Goal: Find specific page/section: Find specific page/section

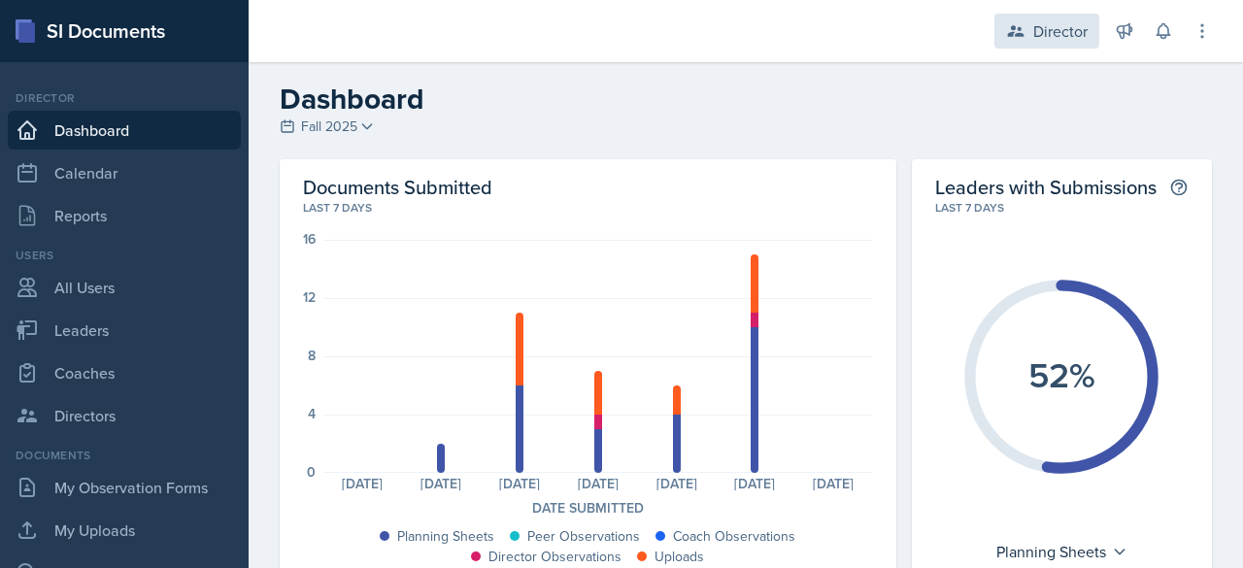
click at [1029, 28] on div "Director" at bounding box center [1046, 31] width 105 height 35
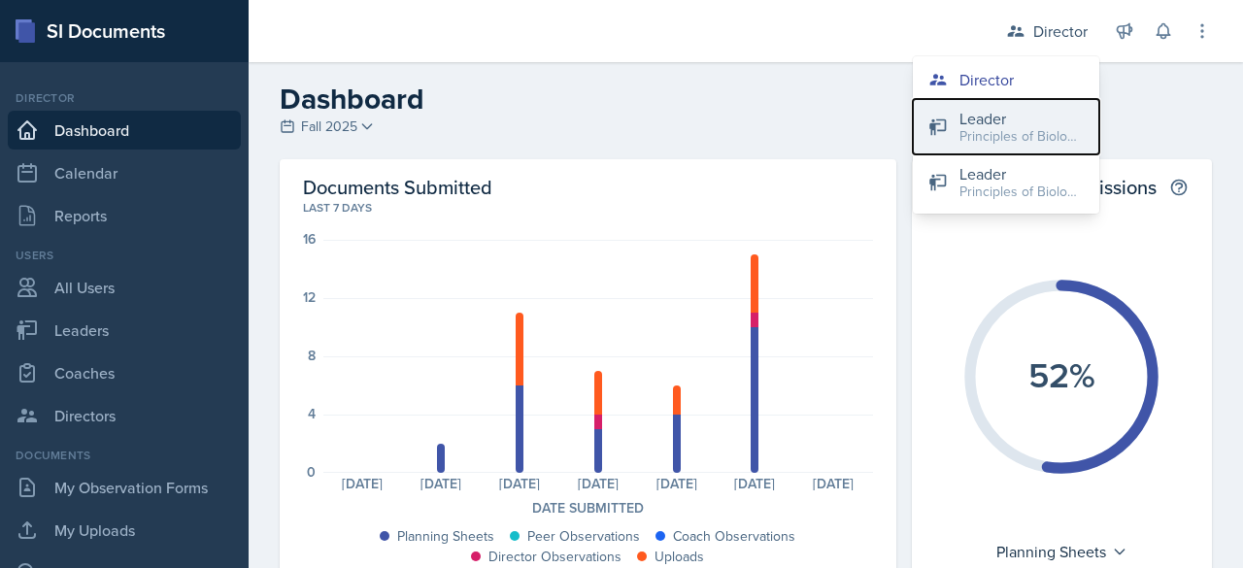
click at [979, 134] on div "Principles of Biology / Fall 2025" at bounding box center [1021, 136] width 124 height 20
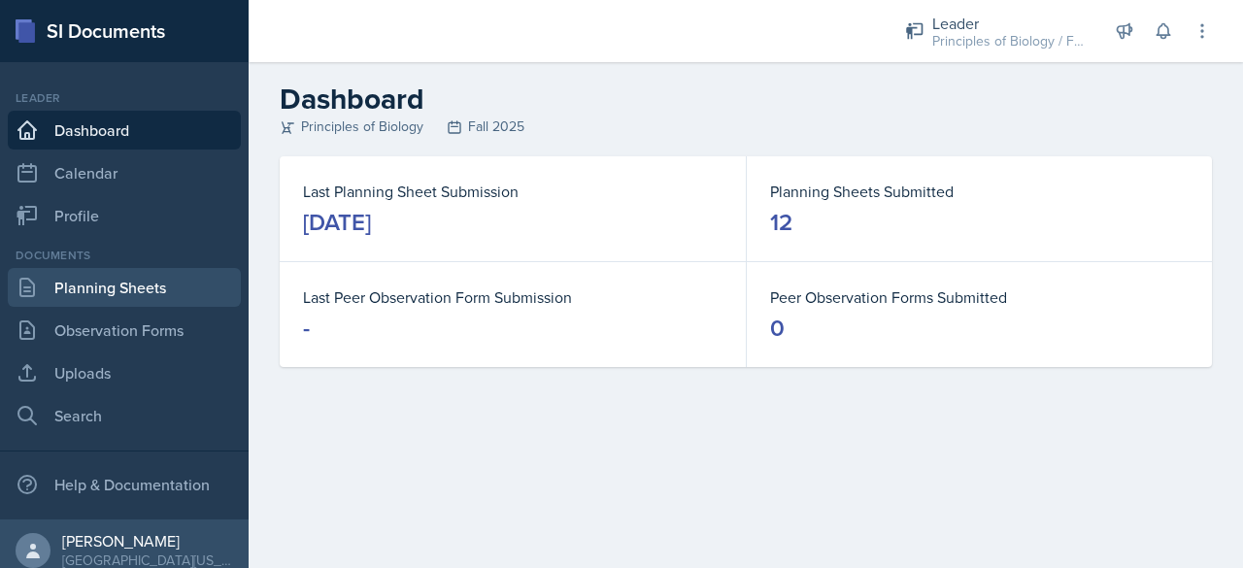
click at [116, 289] on link "Planning Sheets" at bounding box center [124, 287] width 233 height 39
